Goal: Task Accomplishment & Management: Manage account settings

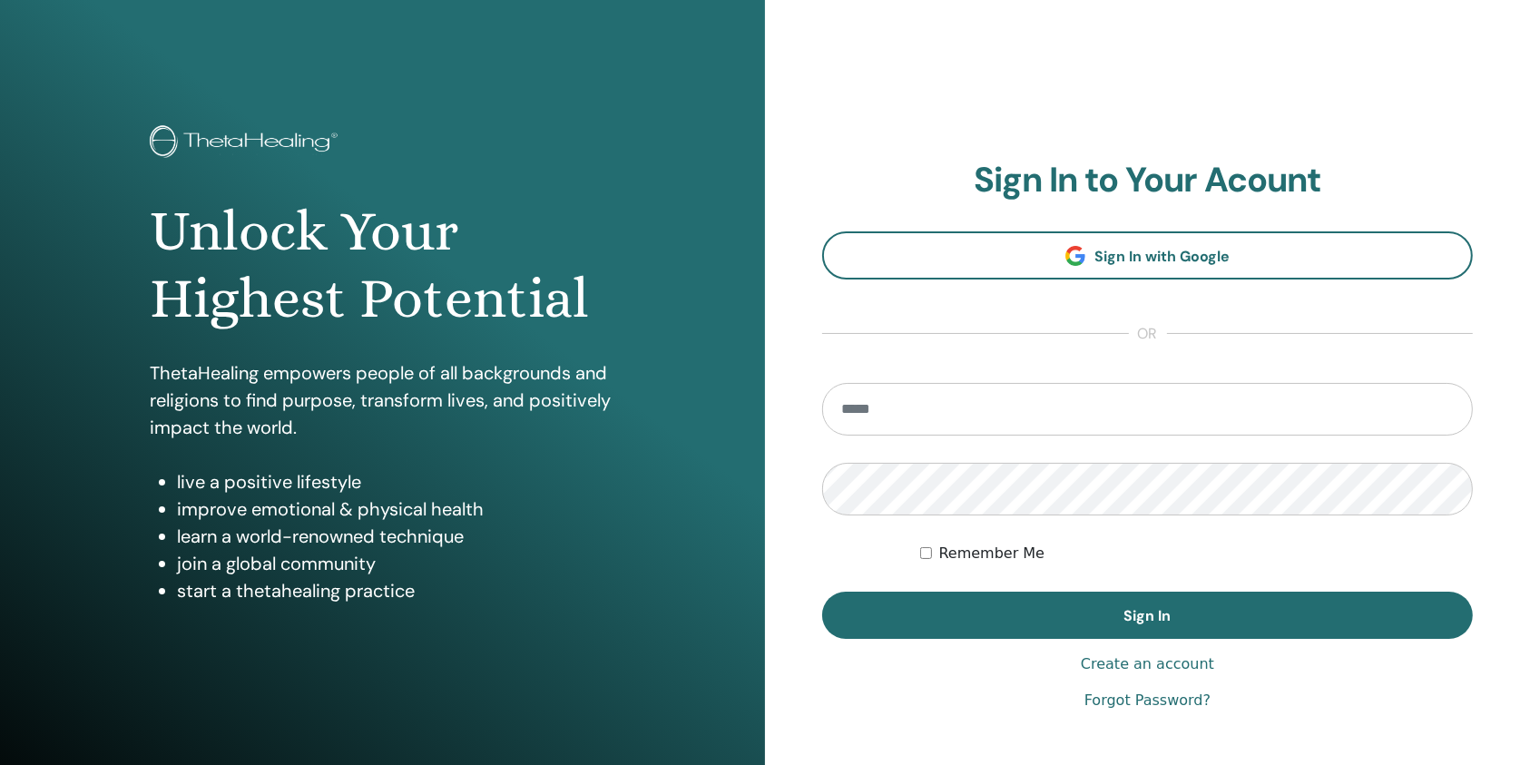
type input "**********"
click at [977, 408] on input "**********" at bounding box center [1147, 409] width 651 height 53
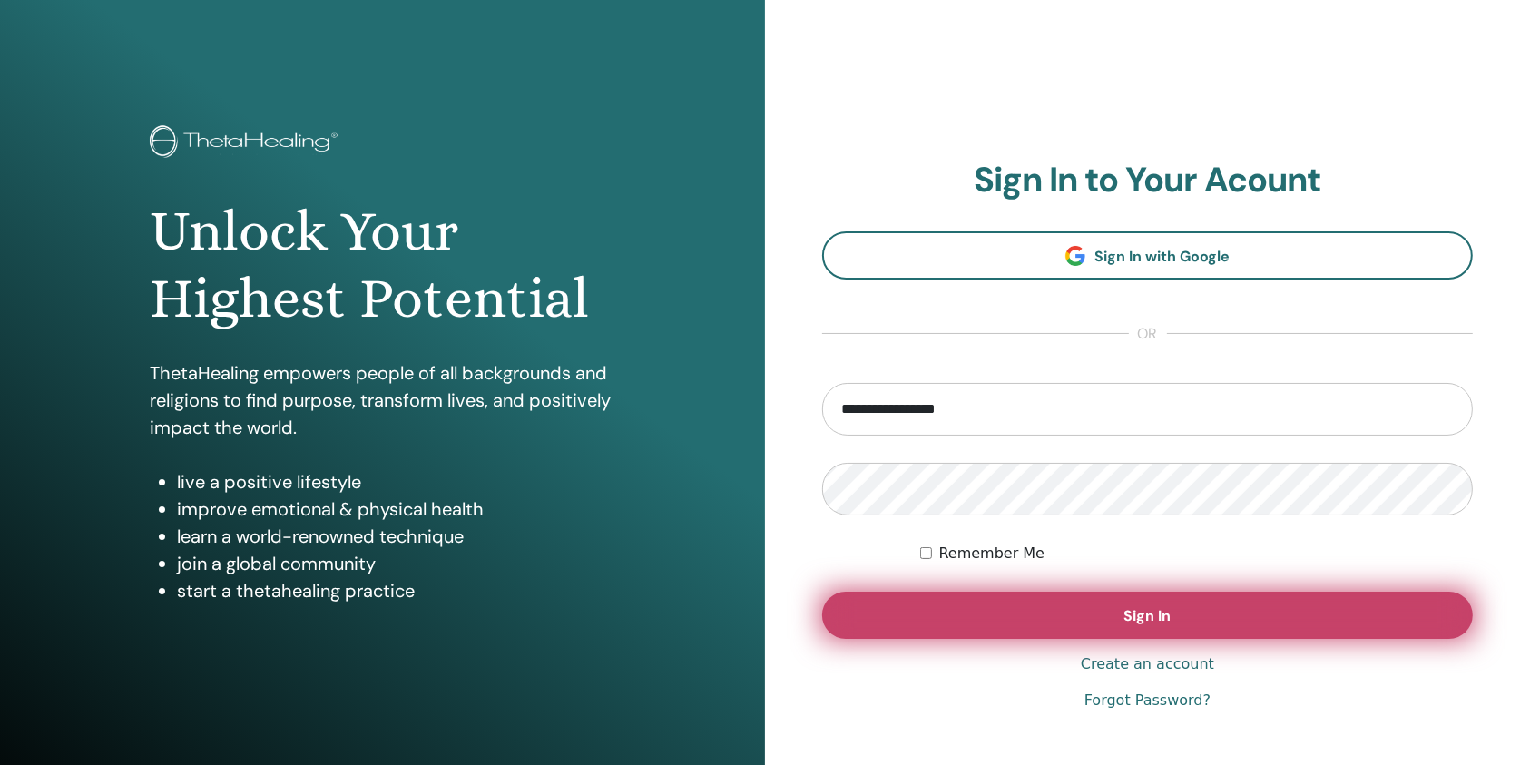
click at [965, 599] on button "Sign In" at bounding box center [1147, 615] width 651 height 47
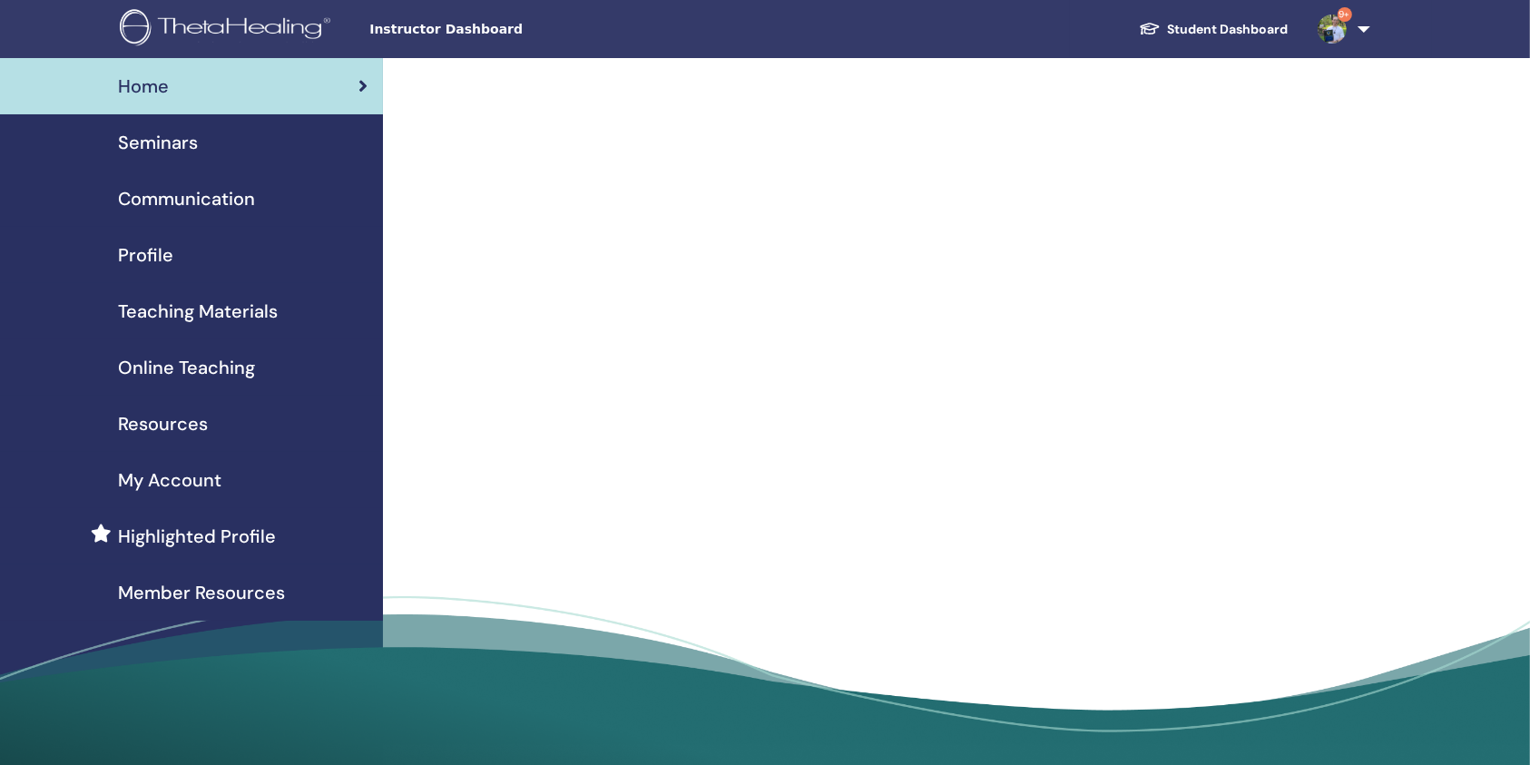
click at [211, 140] on div "Seminars" at bounding box center [192, 142] width 354 height 27
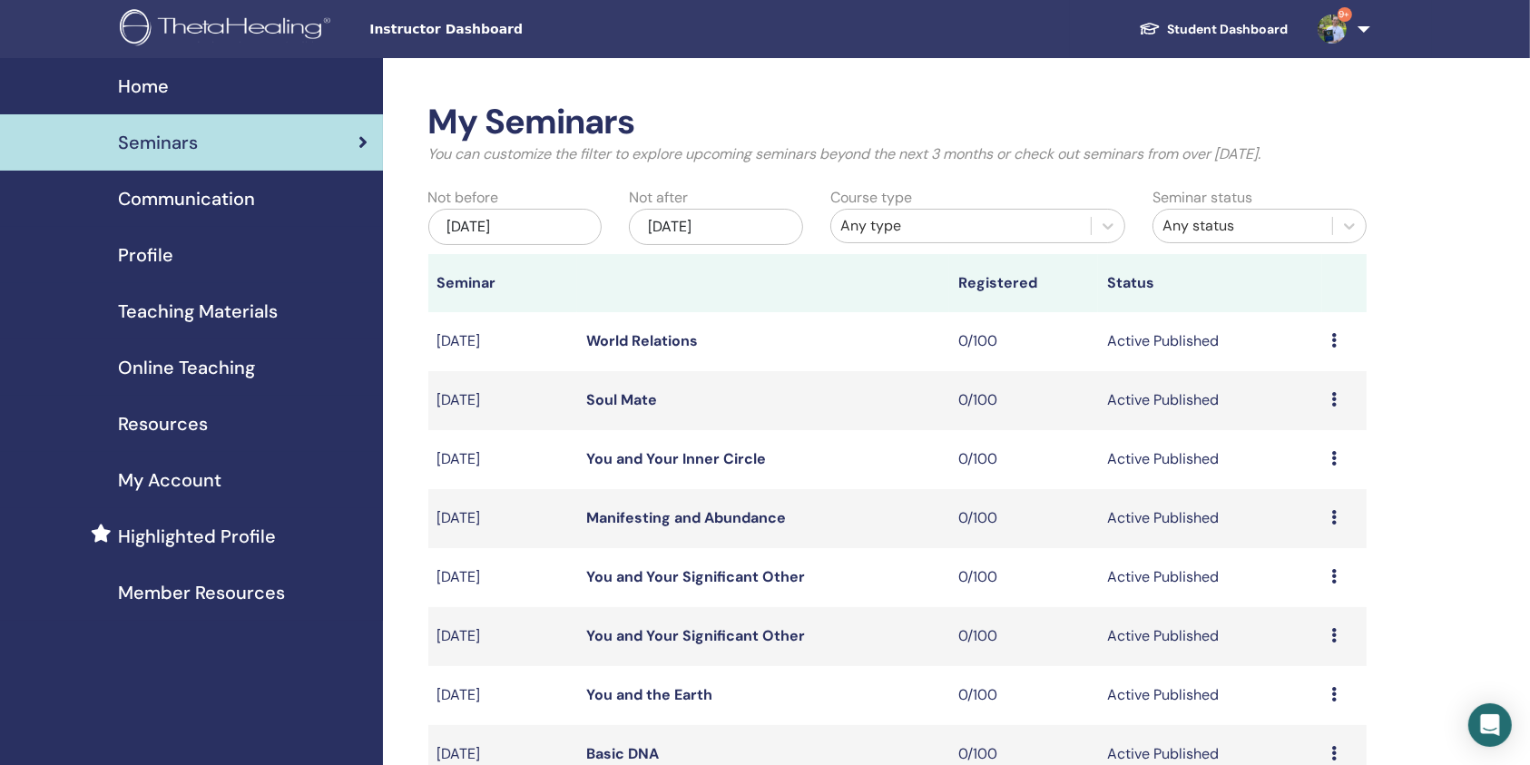
click at [1363, 38] on link "9+" at bounding box center [1340, 29] width 74 height 58
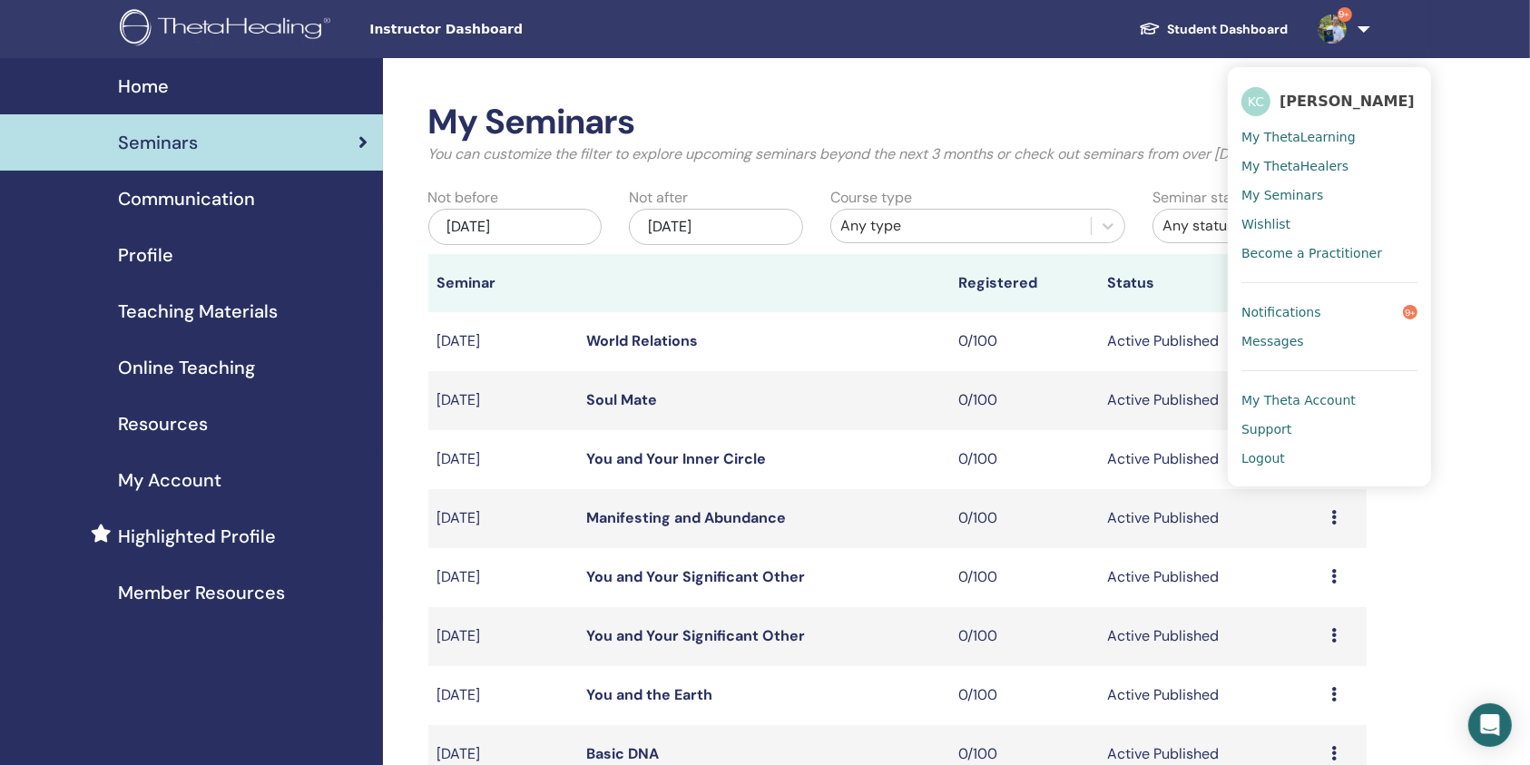
click at [1271, 456] on span "Logout" at bounding box center [1264, 458] width 44 height 16
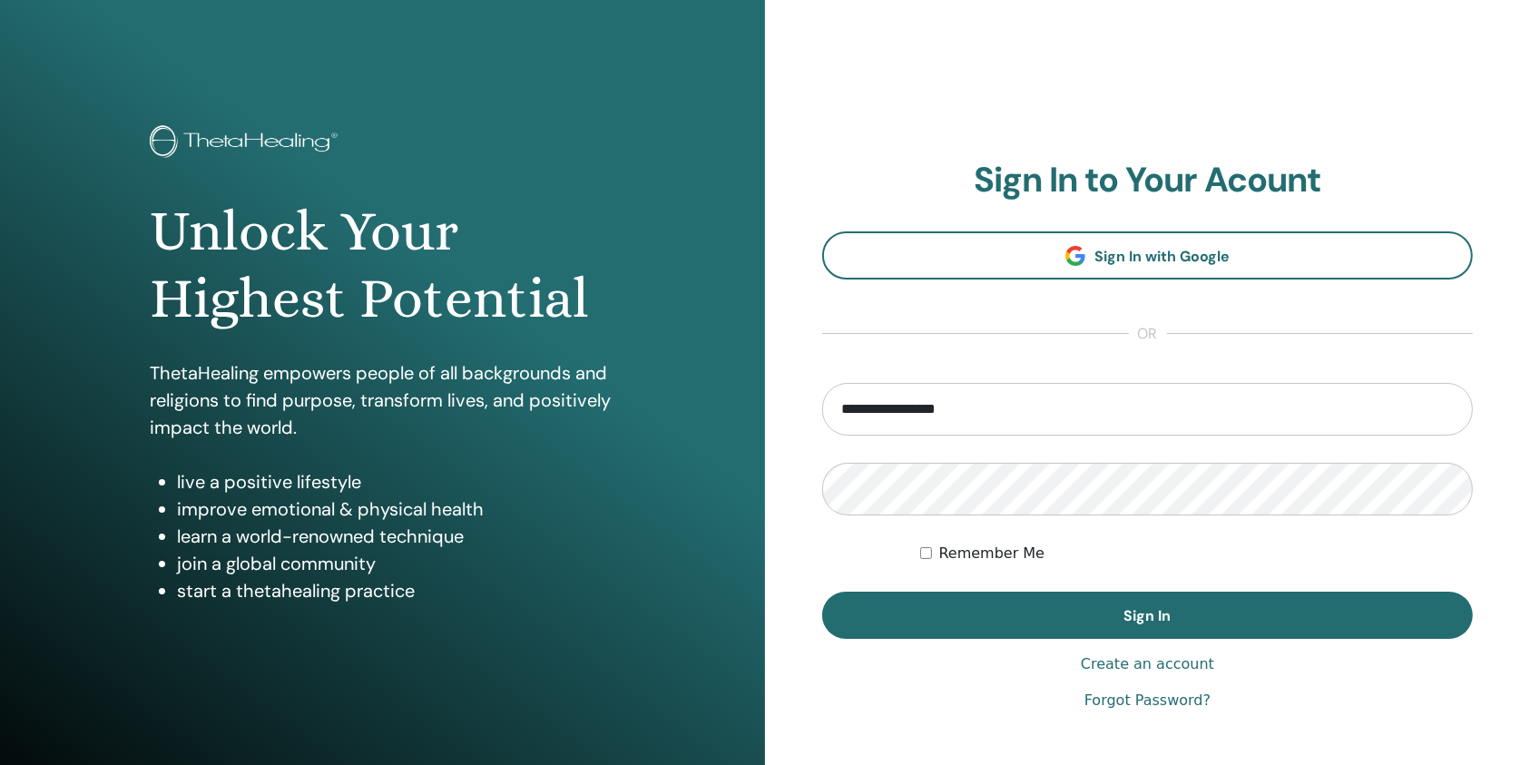
click at [1087, 418] on input "**********" at bounding box center [1147, 409] width 651 height 53
type input "**********"
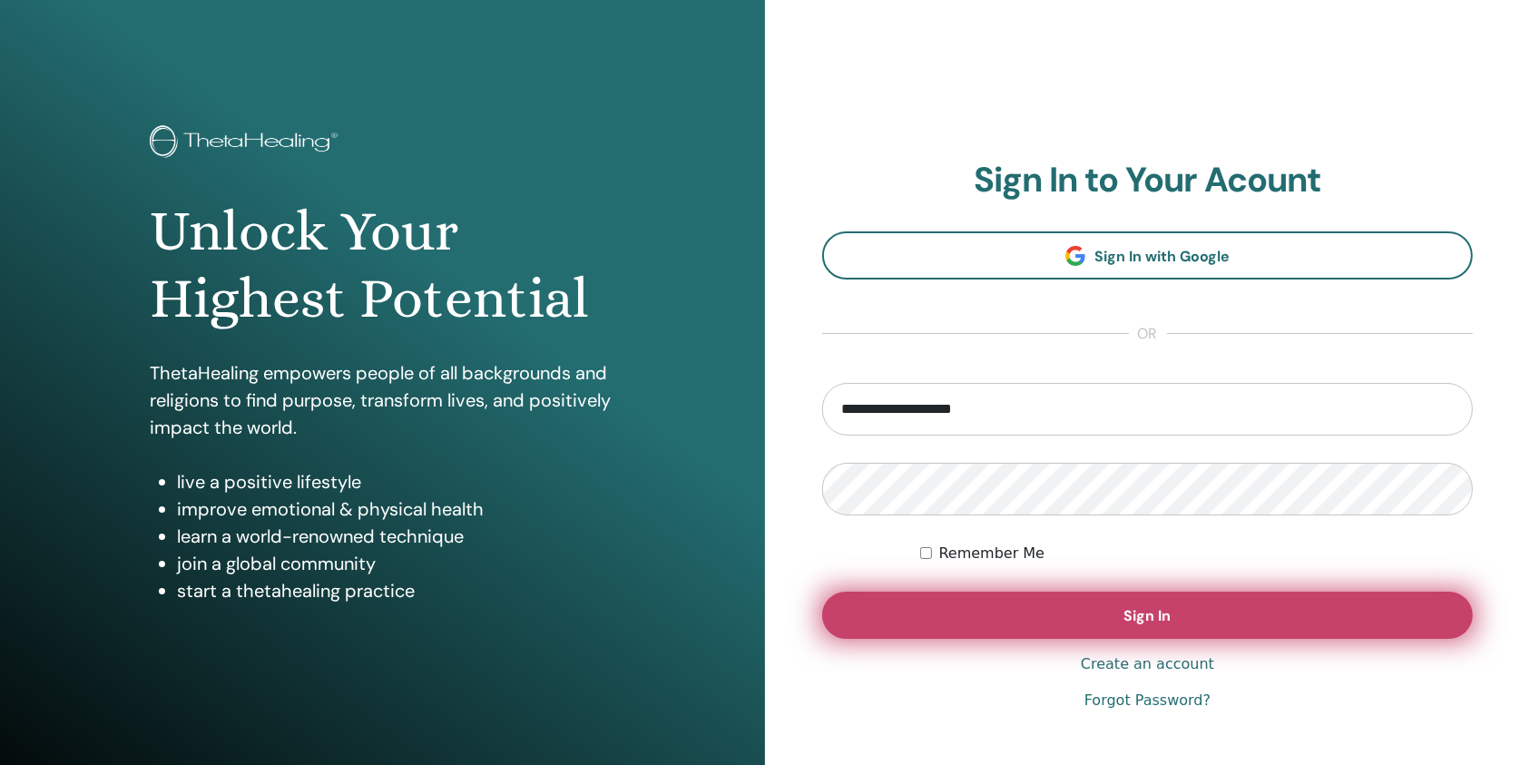
click at [907, 632] on button "Sign In" at bounding box center [1147, 615] width 651 height 47
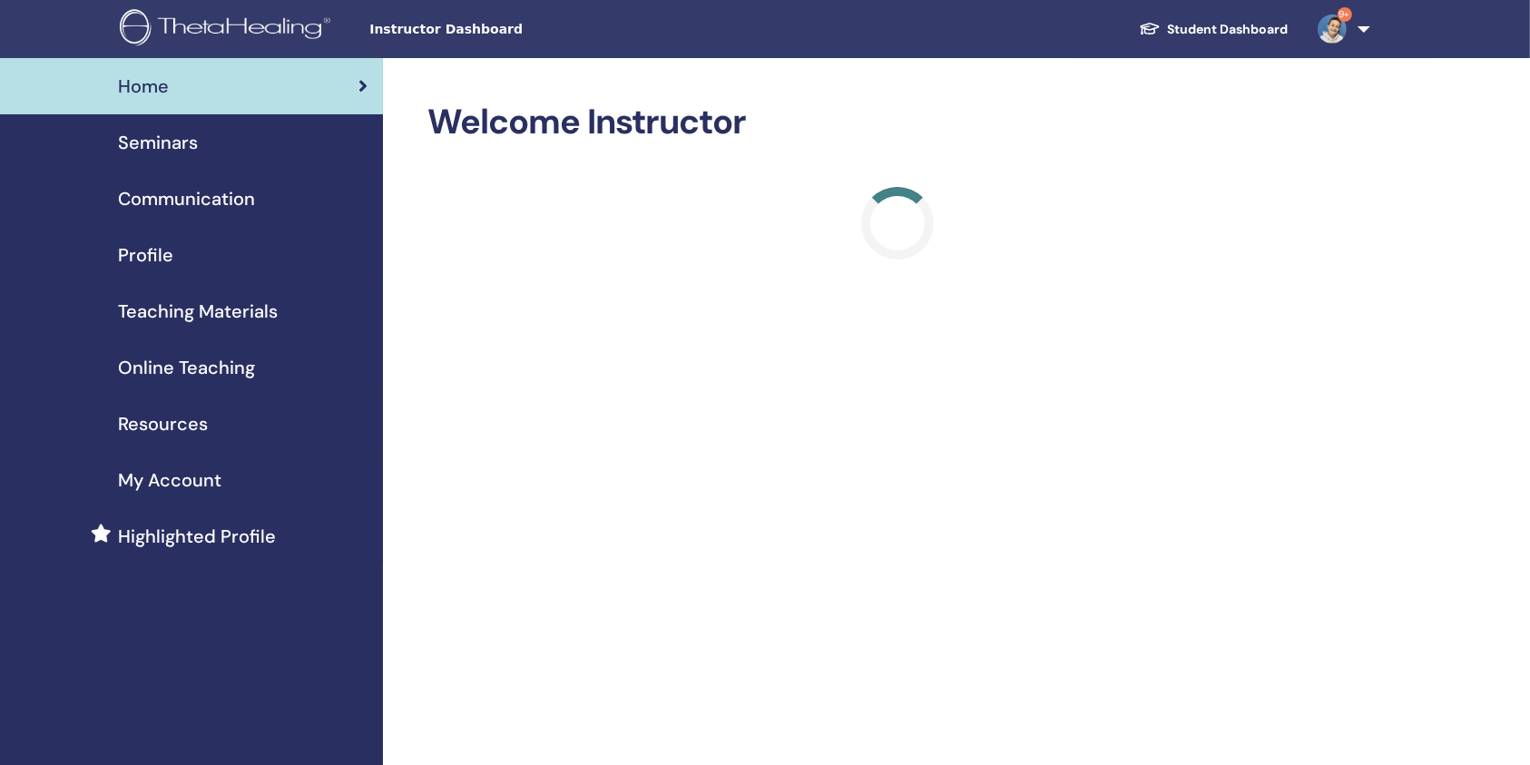
click at [170, 155] on span "Seminars" at bounding box center [158, 142] width 80 height 27
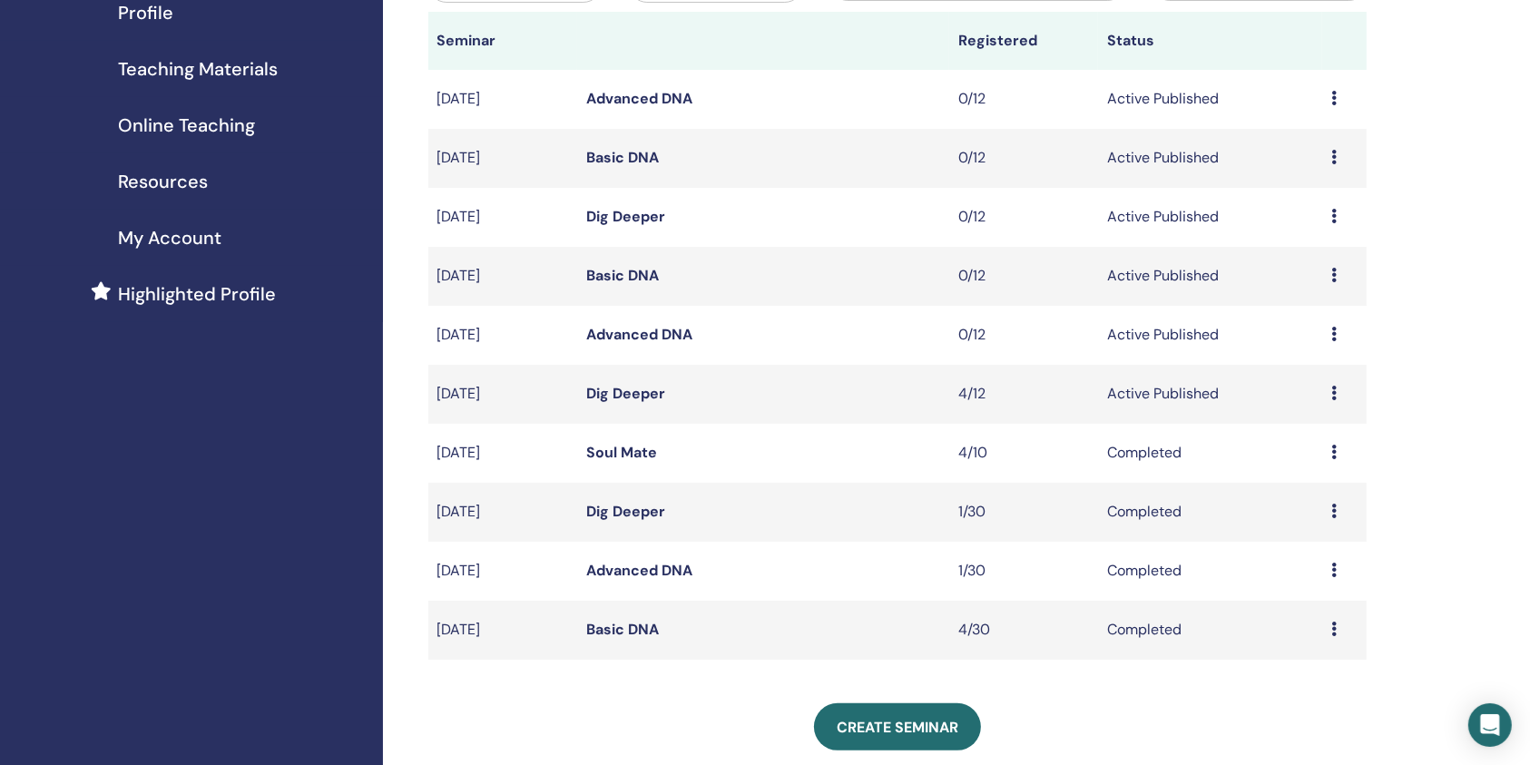
scroll to position [241, 0]
click at [634, 391] on link "Dig Deeper" at bounding box center [625, 394] width 79 height 19
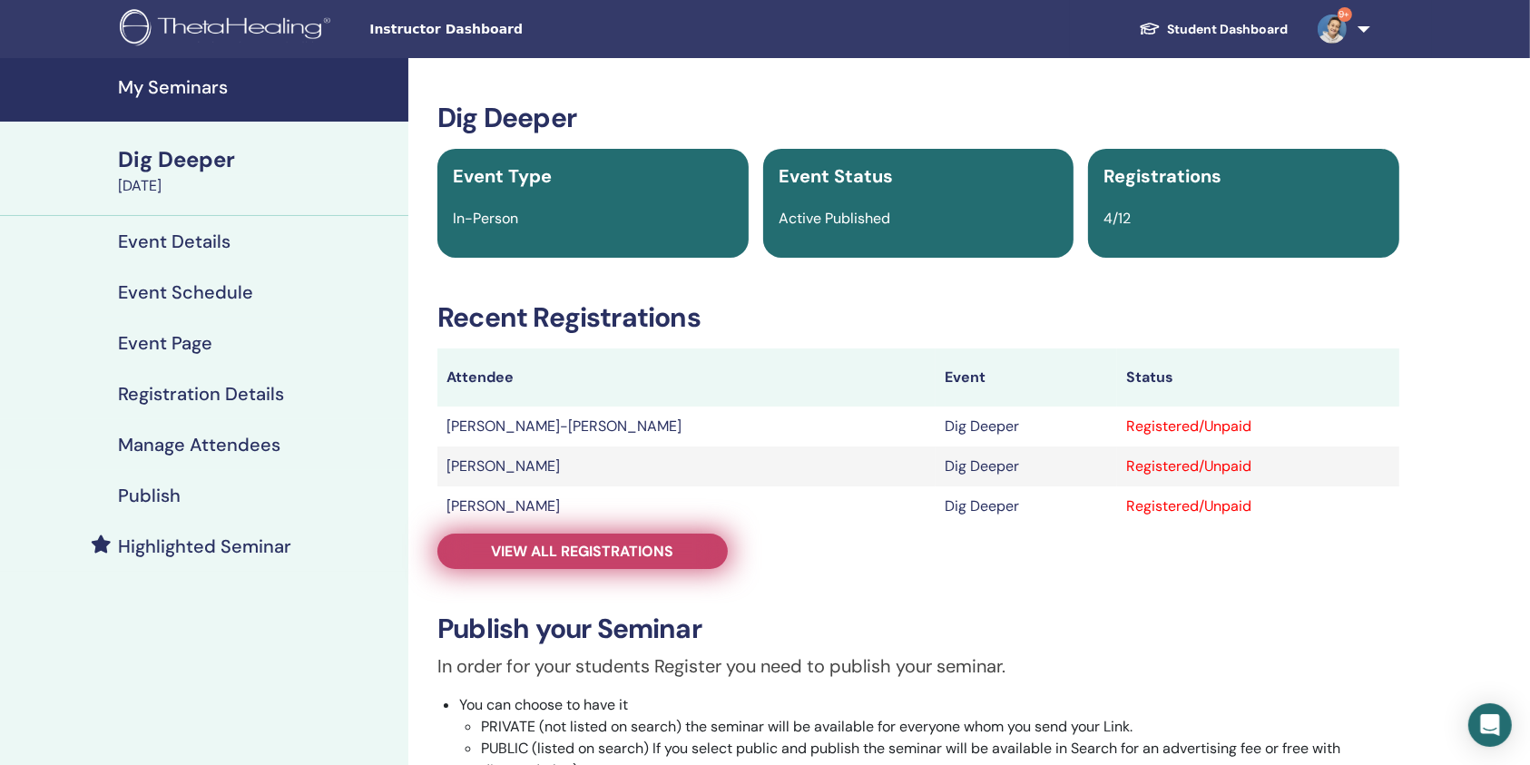
click at [615, 546] on span "View all registrations" at bounding box center [583, 551] width 182 height 19
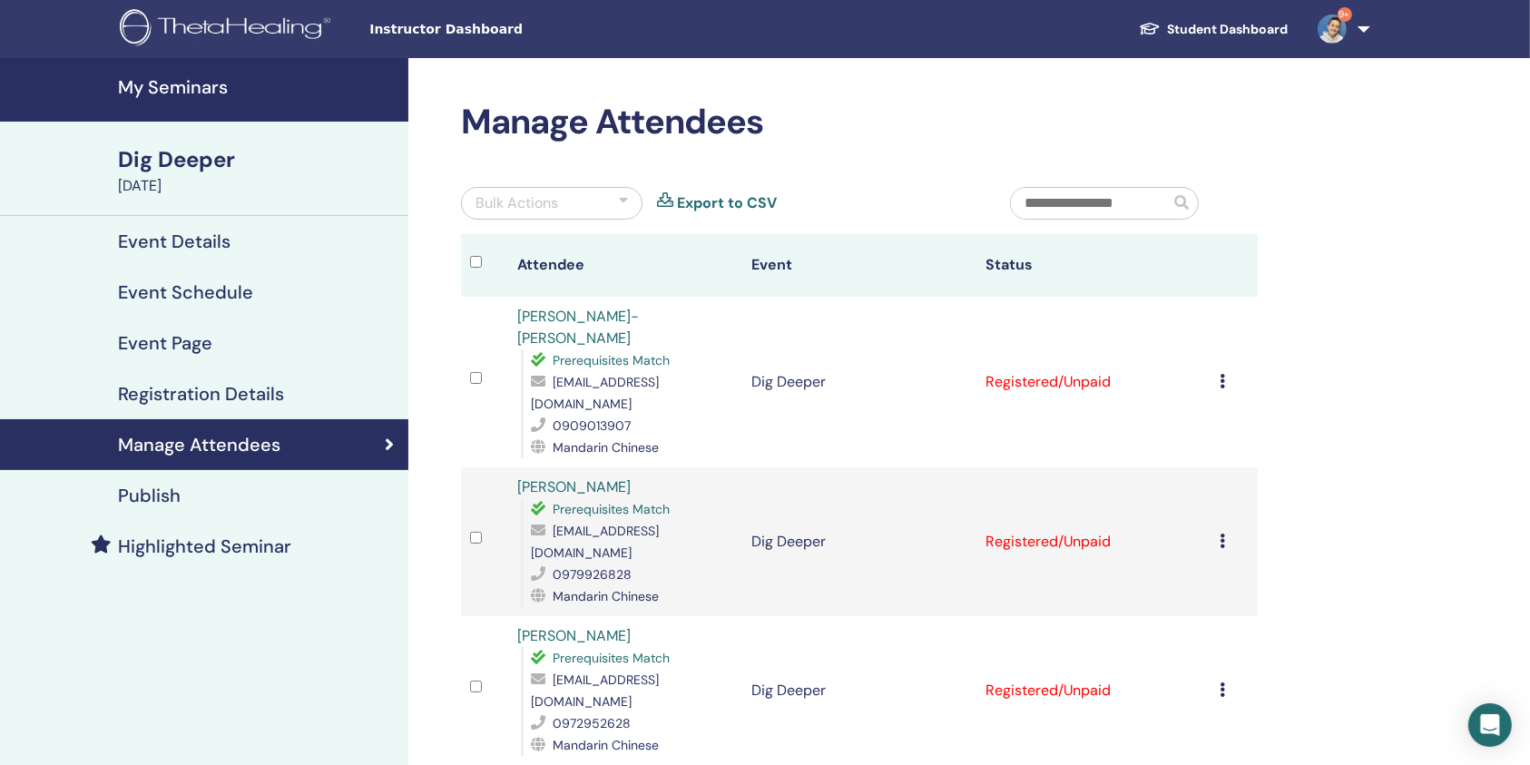
click at [1217, 359] on td "Cancel Registration Do not auto-certify Mark as Paid Mark as Unpaid Mark as Abs…" at bounding box center [1234, 382] width 47 height 171
click at [1223, 374] on icon at bounding box center [1222, 381] width 5 height 15
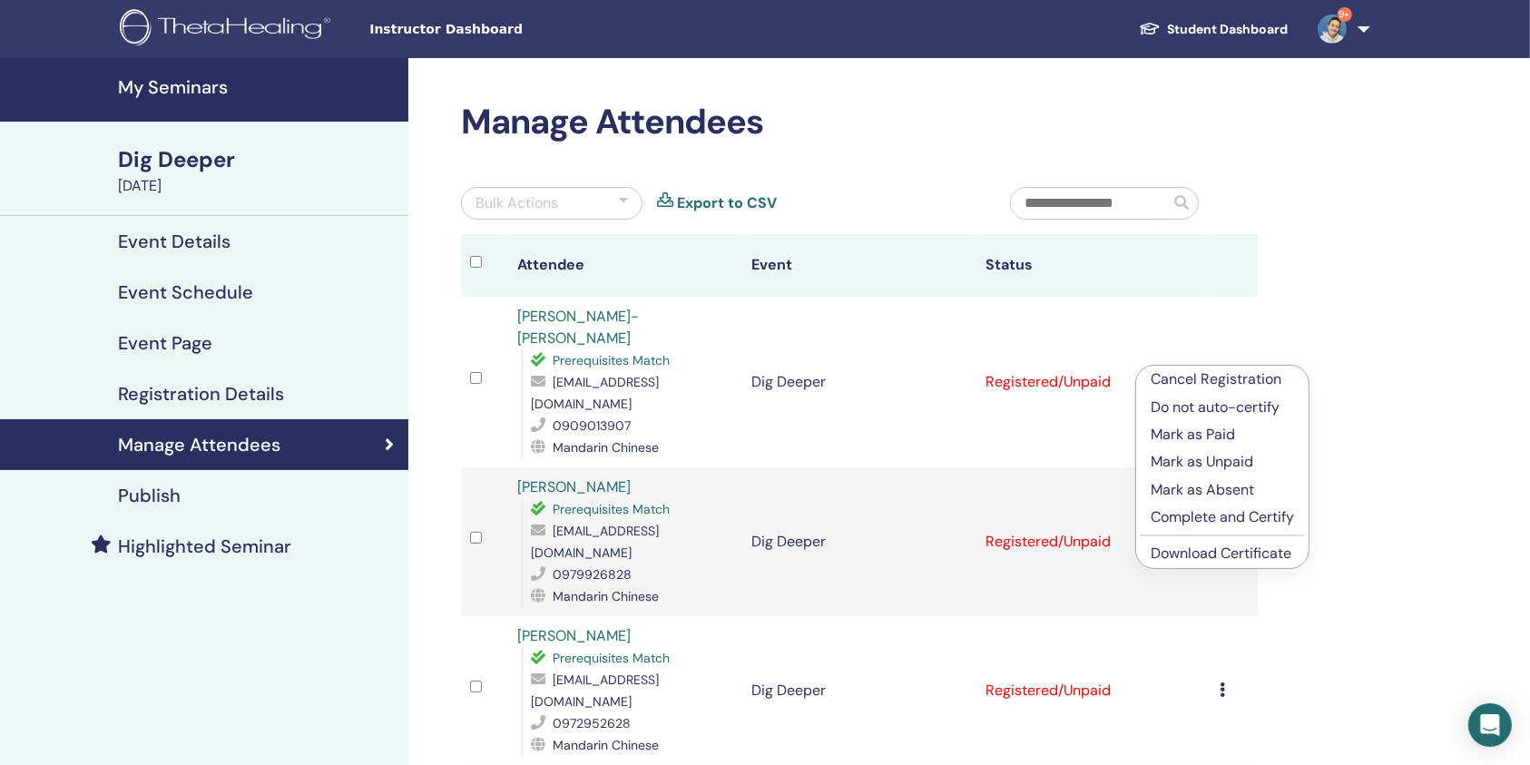
click at [1200, 555] on link "Download Certificate" at bounding box center [1221, 553] width 141 height 19
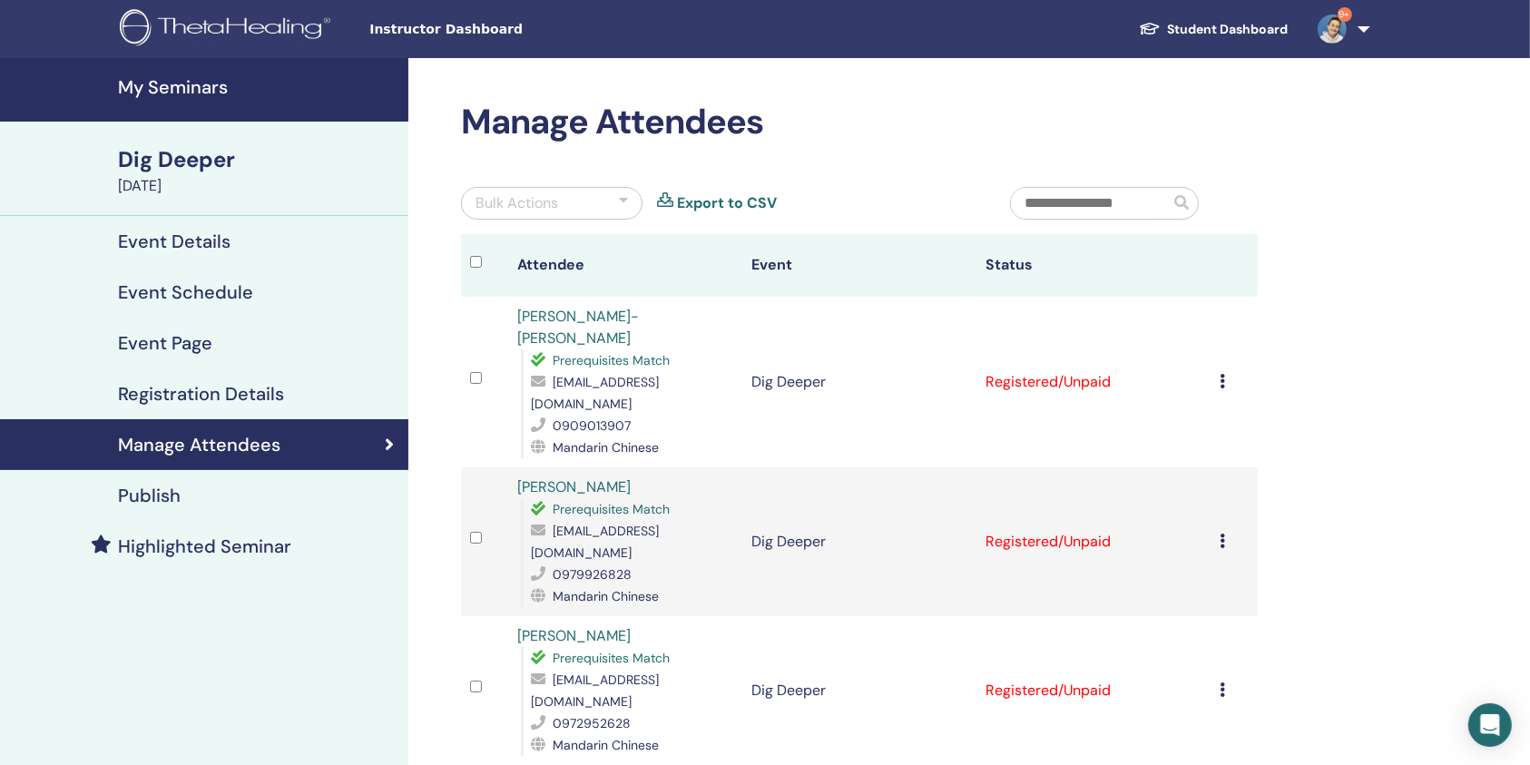
click at [1223, 534] on icon at bounding box center [1222, 541] width 5 height 15
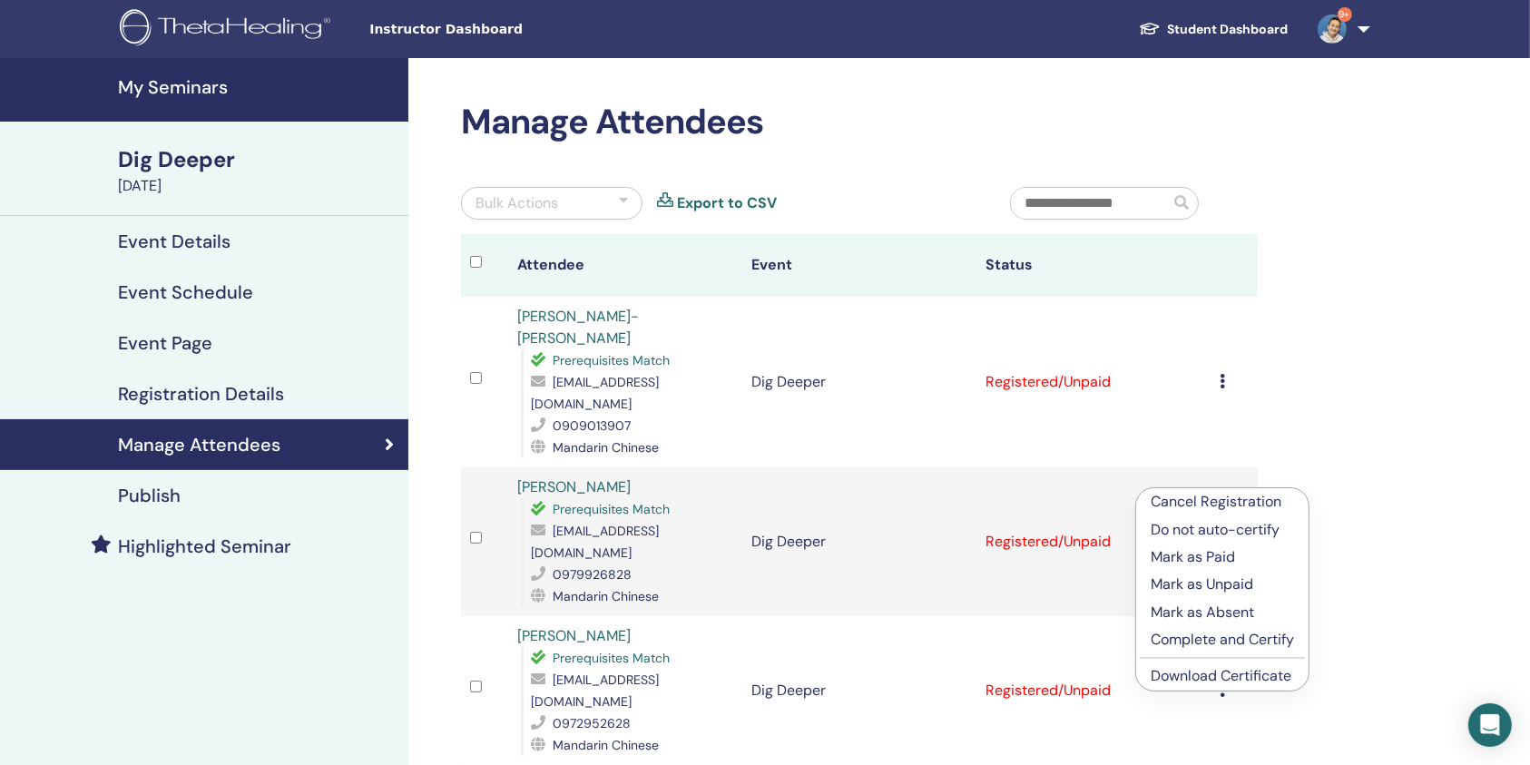
click at [1224, 673] on link "Download Certificate" at bounding box center [1221, 675] width 141 height 19
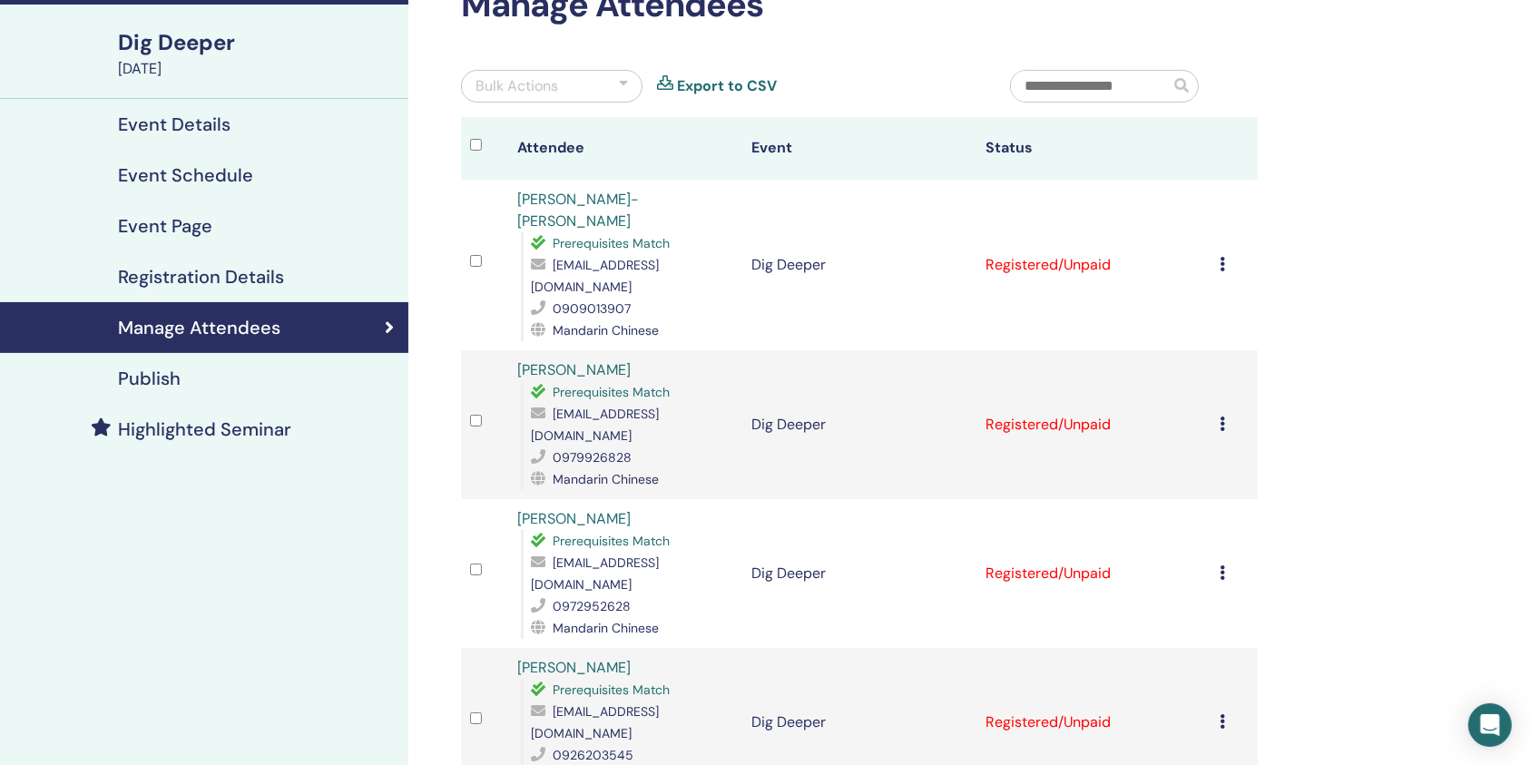
scroll to position [121, 0]
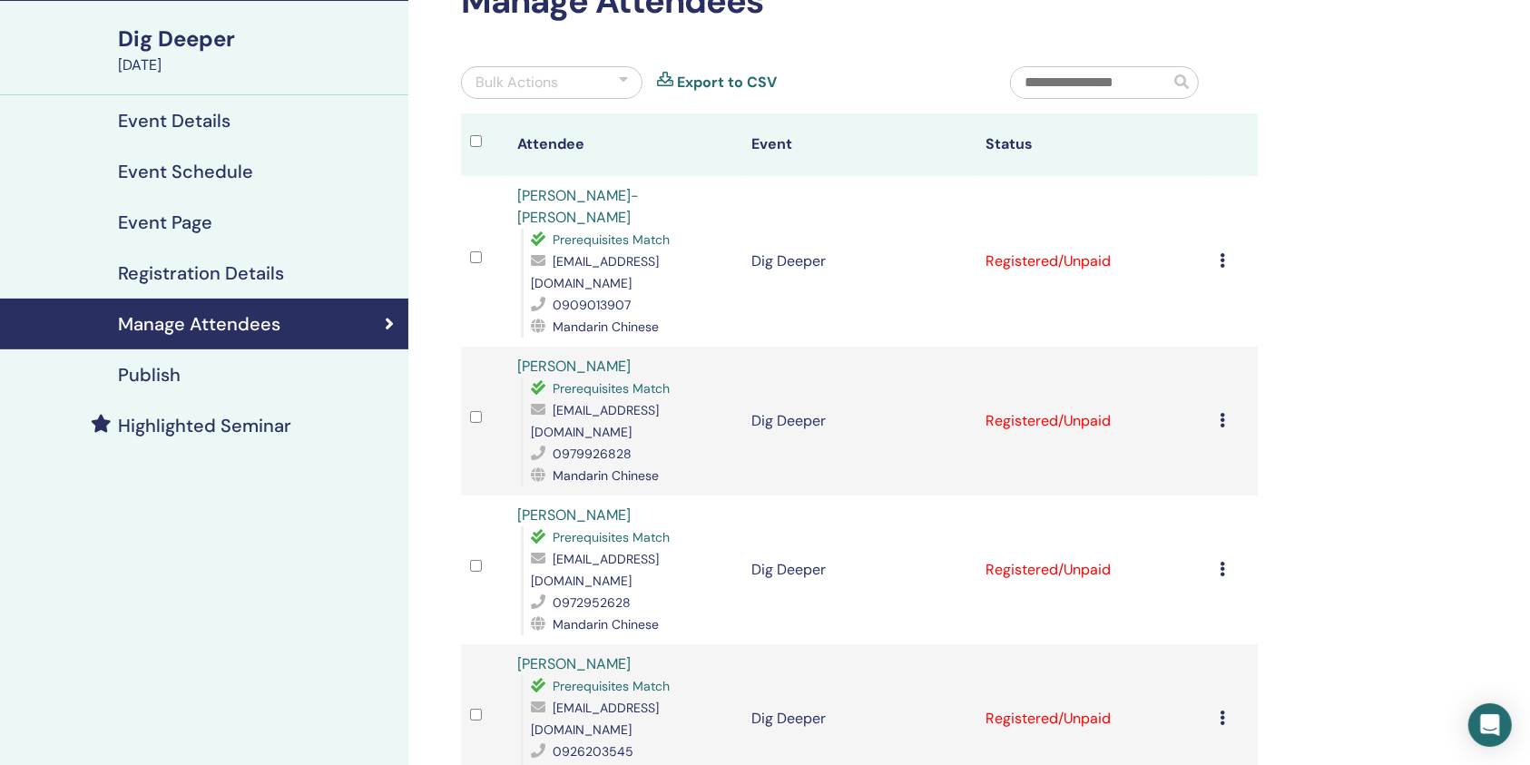
click at [1223, 562] on icon at bounding box center [1222, 569] width 5 height 15
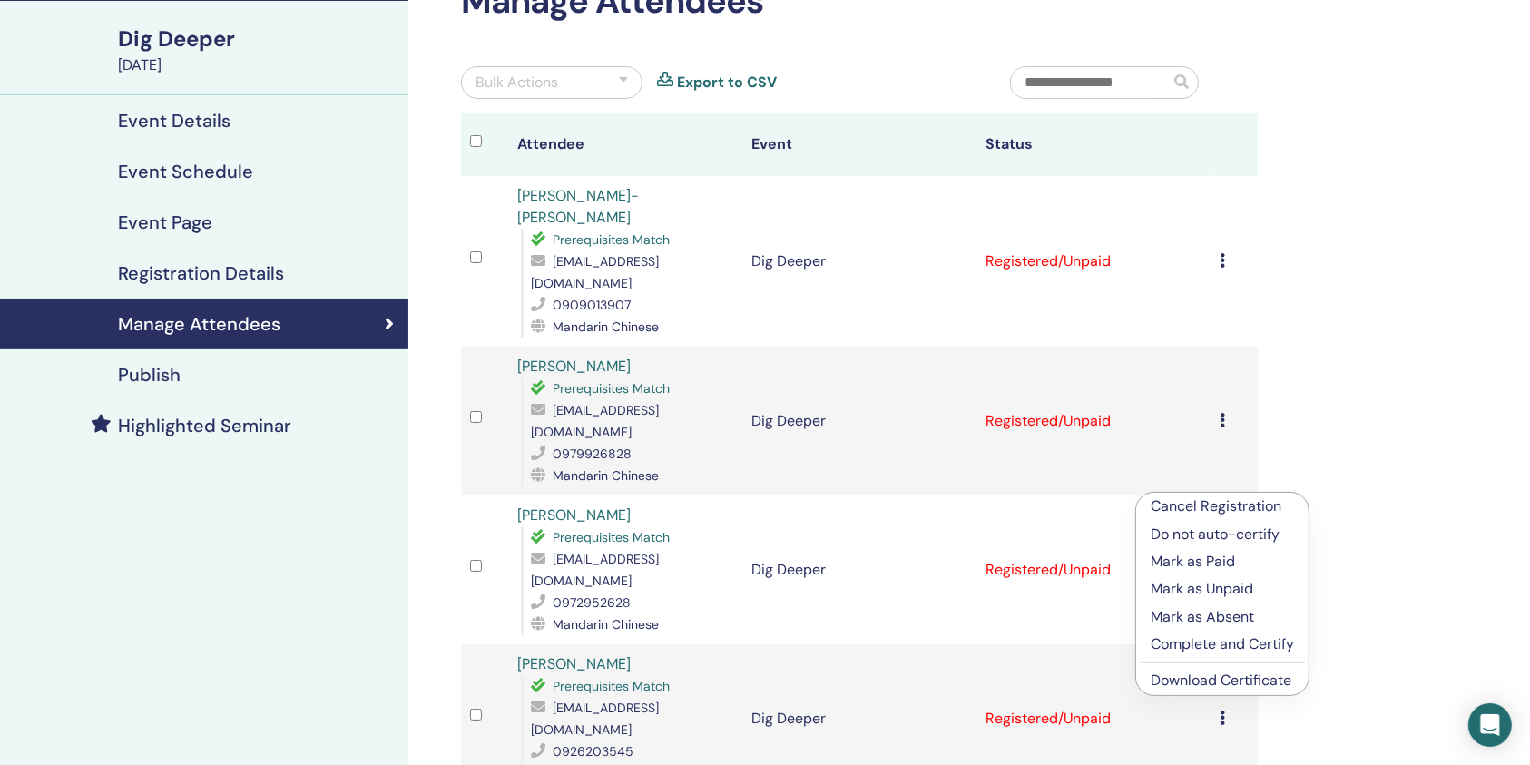
click at [1217, 676] on link "Download Certificate" at bounding box center [1221, 680] width 141 height 19
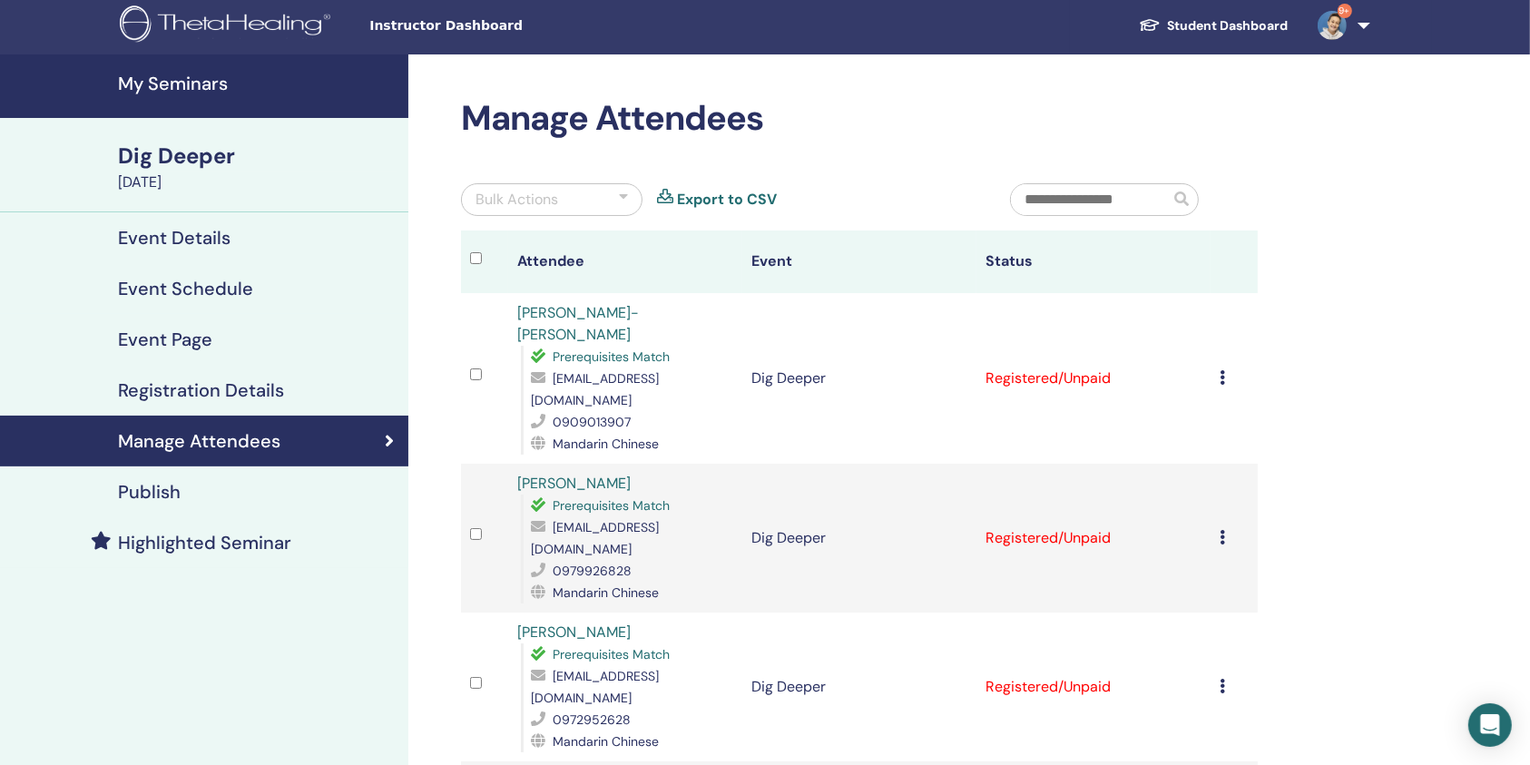
scroll to position [0, 0]
